Goal: Transaction & Acquisition: Book appointment/travel/reservation

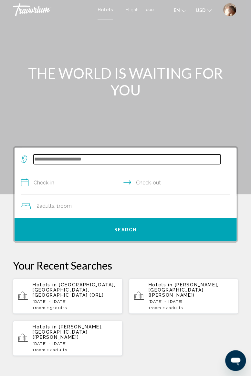
click at [84, 155] on input "Search widget" at bounding box center [127, 159] width 187 height 10
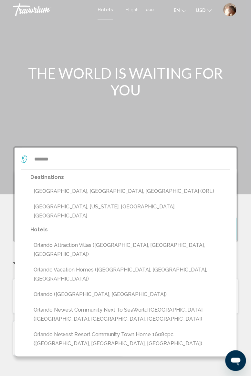
click at [85, 190] on button "[GEOGRAPHIC_DATA], [GEOGRAPHIC_DATA], [GEOGRAPHIC_DATA] (ORL)" at bounding box center [130, 191] width 200 height 12
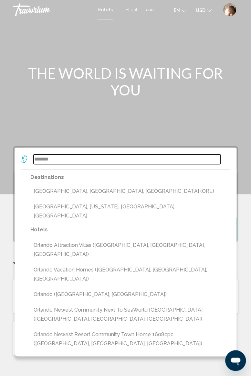
type input "**********"
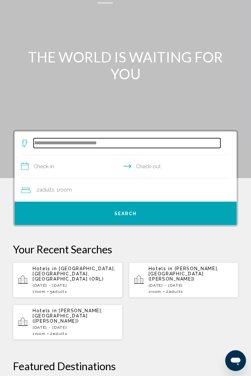
scroll to position [19, 0]
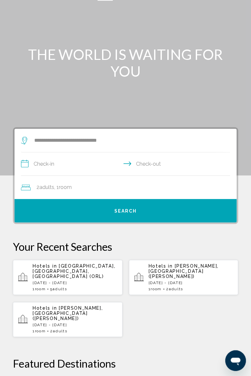
click at [71, 162] on input "**********" at bounding box center [127, 164] width 212 height 25
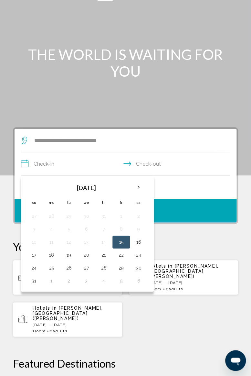
click at [121, 265] on button "29" at bounding box center [121, 267] width 10 height 9
click at [54, 277] on button "1" at bounding box center [51, 280] width 10 height 9
type input "**********"
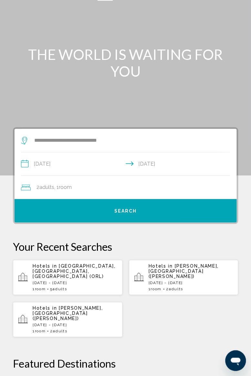
click at [143, 160] on input "**********" at bounding box center [127, 164] width 212 height 25
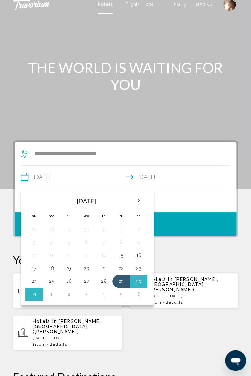
scroll to position [4, 0]
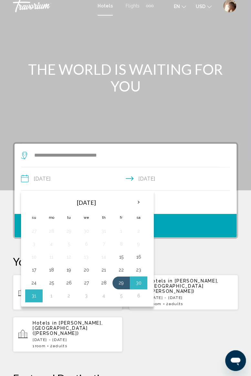
click at [138, 202] on th "Next month" at bounding box center [138, 202] width 17 height 14
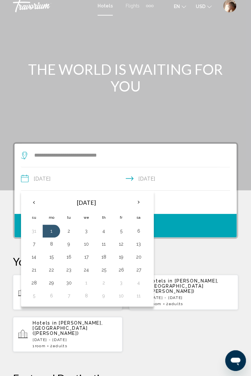
click at [140, 198] on th "Next month" at bounding box center [138, 202] width 17 height 14
click at [138, 199] on th "Next month" at bounding box center [138, 202] width 17 height 14
click at [137, 199] on th "Next month" at bounding box center [138, 202] width 17 height 14
click at [138, 200] on th "Next month" at bounding box center [138, 202] width 17 height 14
click at [169, 201] on div "2 Adult Adults , 1 Room rooms" at bounding box center [129, 201] width 216 height 9
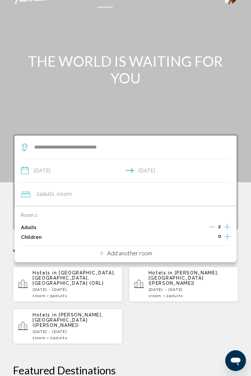
scroll to position [10, 0]
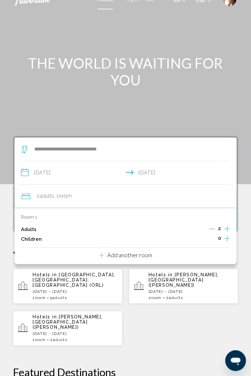
click at [228, 239] on icon "Increment children" at bounding box center [227, 238] width 6 height 8
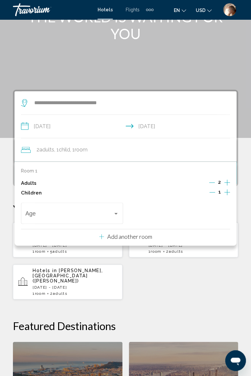
click at [115, 214] on div "Travelers: 2 adults, 1 child" at bounding box center [116, 213] width 6 height 5
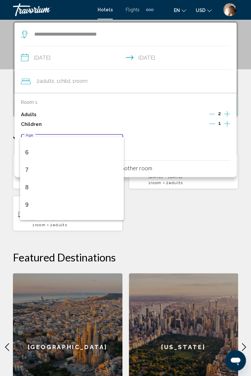
scroll to position [97, 0]
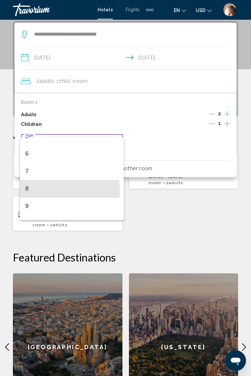
click at [56, 190] on span "8" at bounding box center [71, 188] width 93 height 17
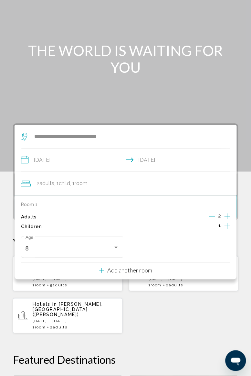
scroll to position [12, 0]
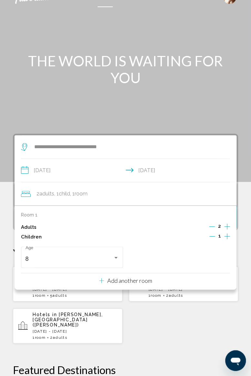
click at [136, 282] on p "Add another room" at bounding box center [129, 280] width 45 height 7
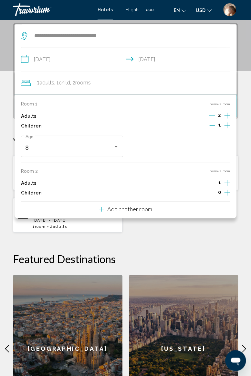
scroll to position [125, 0]
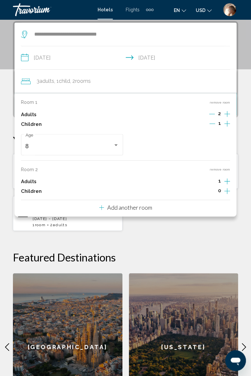
click at [135, 205] on p "Add another room" at bounding box center [129, 207] width 45 height 7
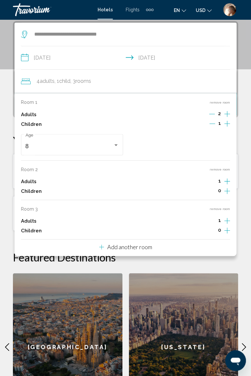
click at [129, 247] on p "Add another room" at bounding box center [129, 246] width 45 height 7
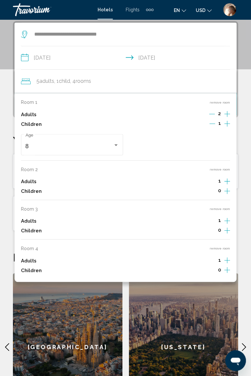
click at [217, 249] on button "remove room" at bounding box center [220, 248] width 20 height 4
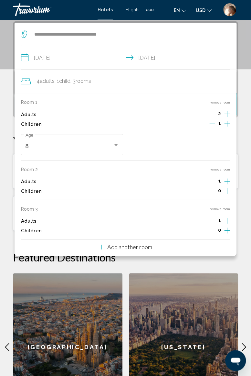
click at [219, 207] on button "remove room" at bounding box center [220, 209] width 20 height 4
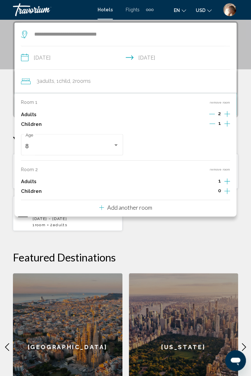
click at [222, 170] on button "remove room" at bounding box center [220, 169] width 20 height 4
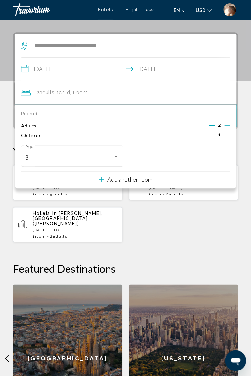
scroll to position [58, 0]
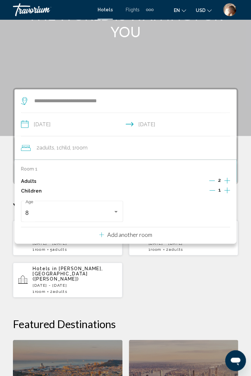
click at [201, 275] on div "Hotels in [GEOGRAPHIC_DATA], [GEOGRAPHIC_DATA], [GEOGRAPHIC_DATA] (ORL) [DATE] …" at bounding box center [125, 259] width 225 height 78
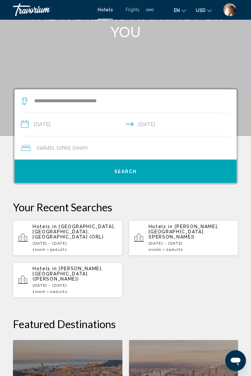
click at [127, 172] on span "Search" at bounding box center [125, 171] width 23 height 5
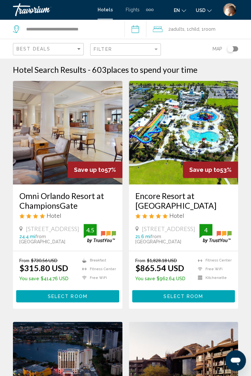
click at [39, 8] on div "Travorium" at bounding box center [45, 9] width 65 height 13
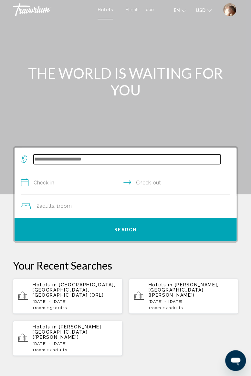
click at [85, 155] on input "Search widget" at bounding box center [127, 159] width 187 height 10
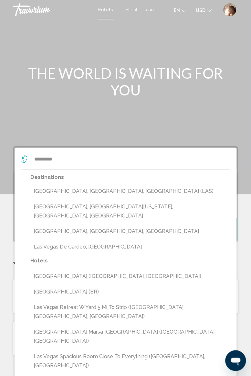
click at [74, 193] on button "[GEOGRAPHIC_DATA], [GEOGRAPHIC_DATA], [GEOGRAPHIC_DATA] (LAS)" at bounding box center [130, 191] width 200 height 12
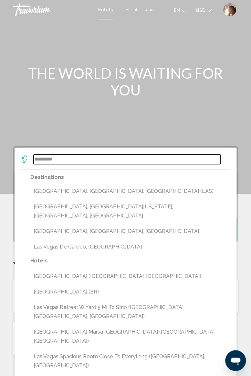
type input "**********"
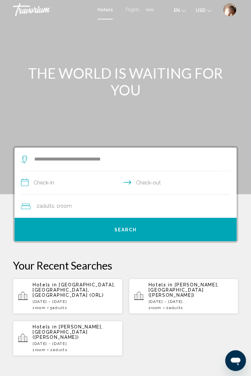
click at [51, 183] on input "**********" at bounding box center [127, 183] width 212 height 25
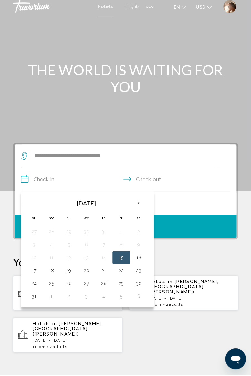
scroll to position [19, 0]
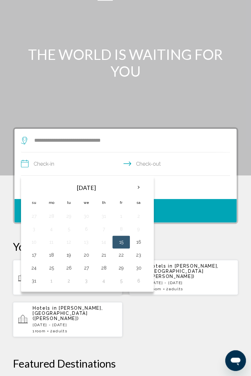
click at [34, 279] on button "31" at bounding box center [34, 280] width 10 height 9
click at [104, 281] on button "4" at bounding box center [104, 280] width 10 height 9
type input "**********"
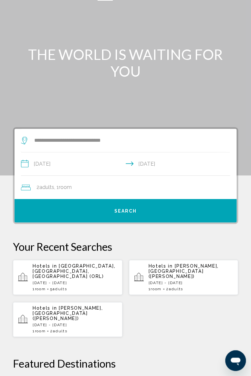
click at [99, 183] on div "2 Adult Adults , 1 Room rooms" at bounding box center [129, 187] width 216 height 9
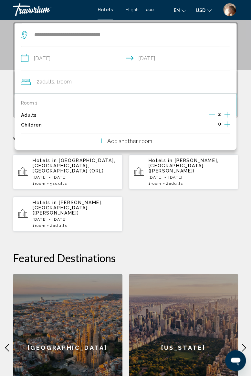
scroll to position [125, 0]
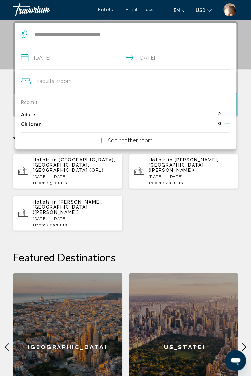
click at [161, 208] on div "Hotels in [GEOGRAPHIC_DATA], [GEOGRAPHIC_DATA], [GEOGRAPHIC_DATA] (ORL) [DATE] …" at bounding box center [125, 192] width 225 height 78
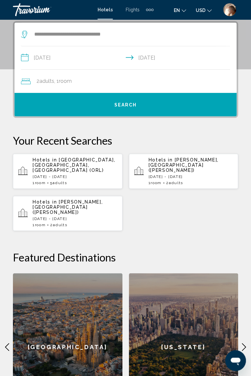
click at [121, 106] on span "Search" at bounding box center [125, 104] width 23 height 5
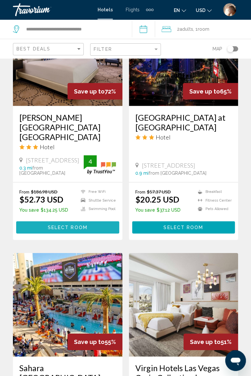
scroll to position [325, 0]
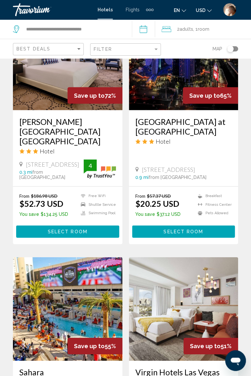
click at [33, 8] on div "Travorium" at bounding box center [45, 9] width 65 height 13
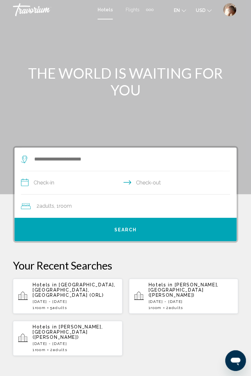
click at [153, 203] on div "2 Adult Adults , 1 Room rooms" at bounding box center [129, 205] width 216 height 9
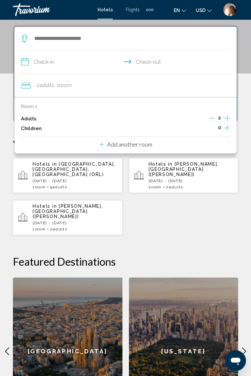
scroll to position [125, 0]
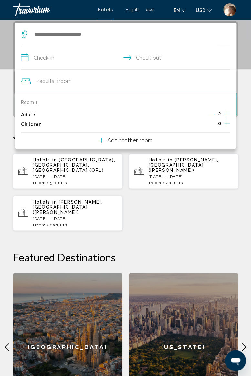
click at [138, 141] on p "Add another room" at bounding box center [129, 139] width 45 height 7
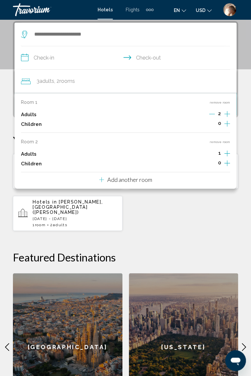
click at [132, 180] on p "Add another room" at bounding box center [129, 179] width 45 height 7
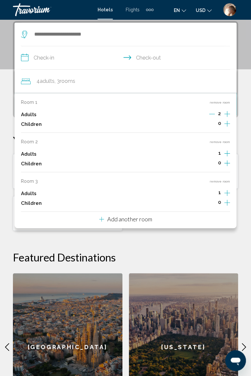
click at [130, 219] on p "Add another room" at bounding box center [129, 218] width 45 height 7
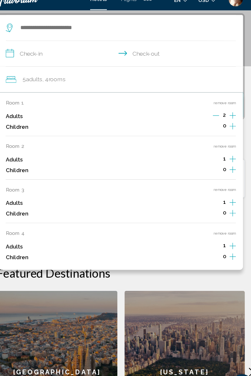
scroll to position [118, 0]
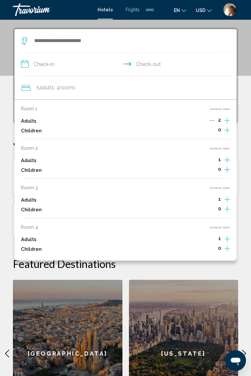
click at [225, 227] on button "remove room" at bounding box center [220, 227] width 20 height 4
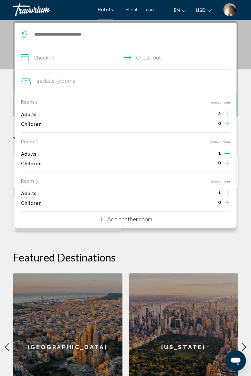
click at [224, 181] on button "remove room" at bounding box center [220, 181] width 20 height 4
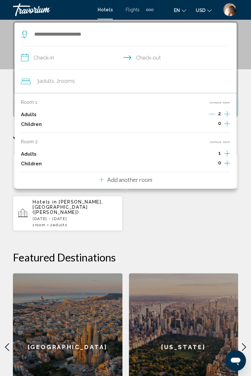
click at [222, 141] on button "remove room" at bounding box center [220, 142] width 20 height 4
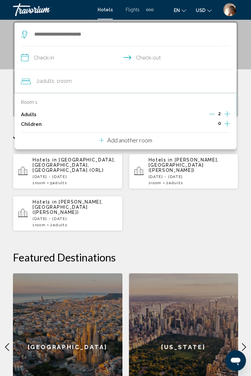
click at [220, 213] on div "Hotels in [GEOGRAPHIC_DATA], [GEOGRAPHIC_DATA], [GEOGRAPHIC_DATA] (ORL) [DATE] …" at bounding box center [125, 192] width 225 height 78
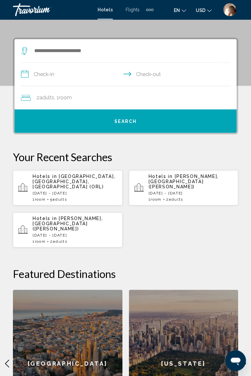
scroll to position [0, 0]
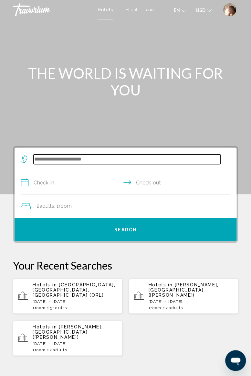
click at [76, 155] on input "Search widget" at bounding box center [127, 159] width 187 height 10
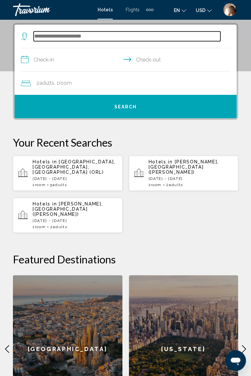
scroll to position [125, 0]
